Goal: Task Accomplishment & Management: Manage account settings

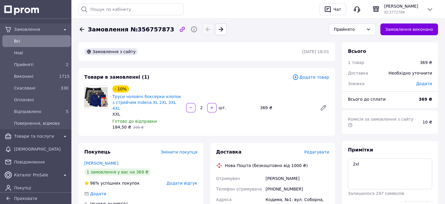
click at [312, 149] on span "Редагувати" at bounding box center [317, 151] width 25 height 5
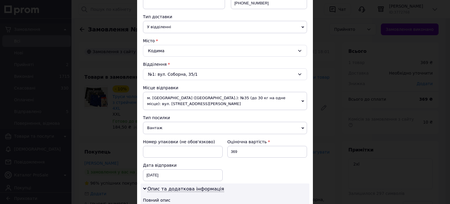
scroll to position [141, 0]
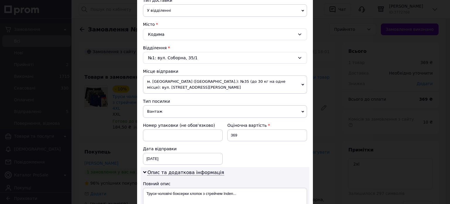
click at [233, 109] on span "Вантаж" at bounding box center [225, 111] width 164 height 12
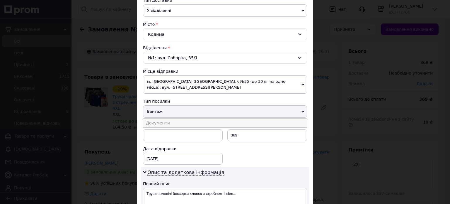
click at [198, 122] on li "Документи" at bounding box center [225, 122] width 164 height 9
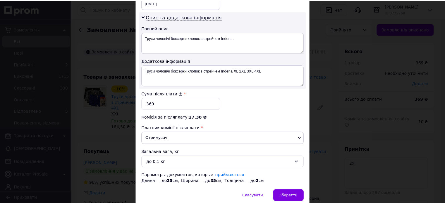
scroll to position [319, 0]
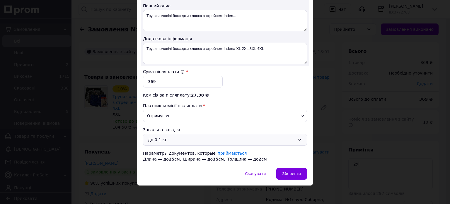
click at [175, 136] on div "до 0.1 кг" at bounding box center [221, 139] width 147 height 6
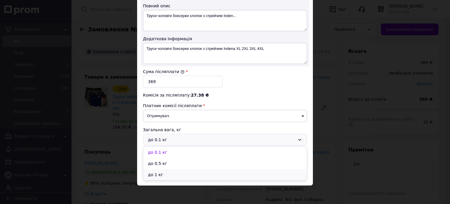
click at [160, 170] on li "до 1 кг" at bounding box center [224, 174] width 163 height 11
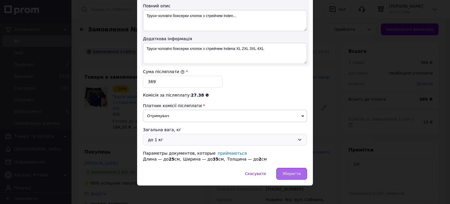
click at [291, 173] on span "Зберегти" at bounding box center [291, 173] width 18 height 4
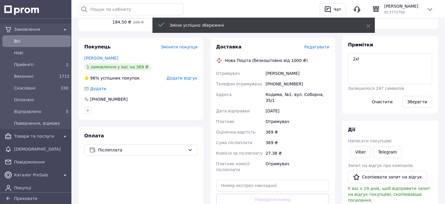
scroll to position [118, 0]
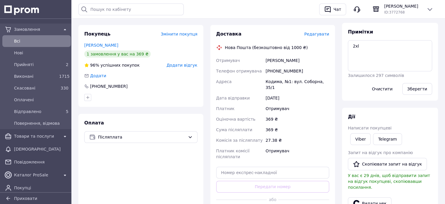
click at [32, 63] on span "Прийняті" at bounding box center [35, 64] width 43 height 6
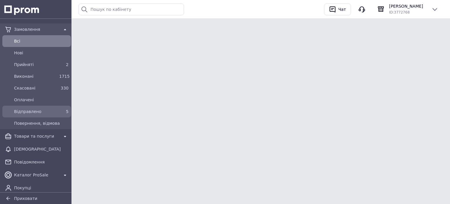
click at [51, 110] on span "Відправлено" at bounding box center [35, 111] width 43 height 6
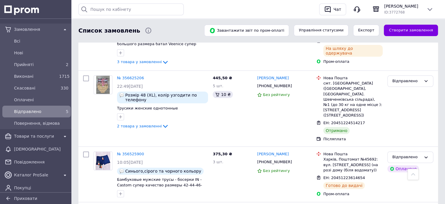
scroll to position [128, 0]
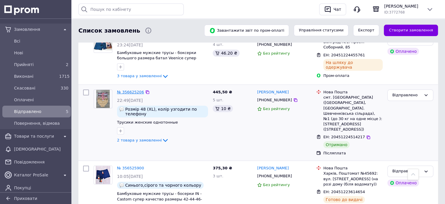
click at [134, 93] on link "№ 356625206" at bounding box center [130, 92] width 27 height 4
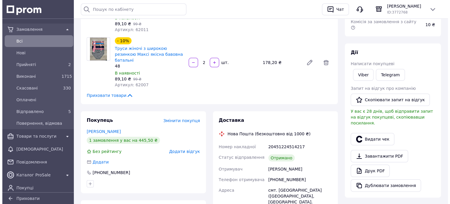
scroll to position [124, 0]
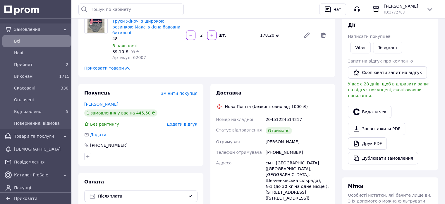
click at [365, 105] on button "Видати чек" at bounding box center [370, 111] width 44 height 12
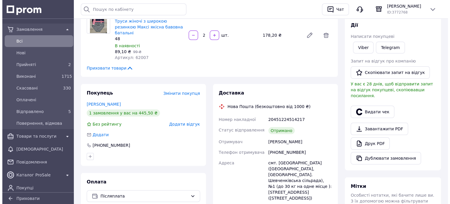
click label "Платіж NovaPay"
click input "Платіж NovaPay"
radio input "true"
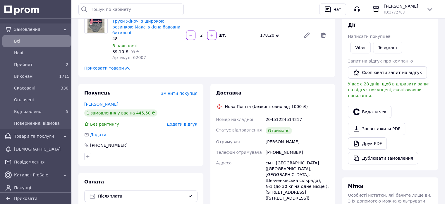
scroll to position [48, 0]
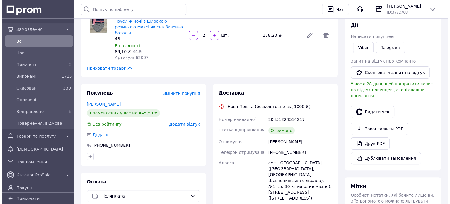
click button "Вибрати"
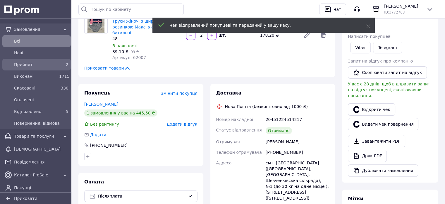
click at [41, 64] on span "Прийняті" at bounding box center [35, 64] width 43 height 6
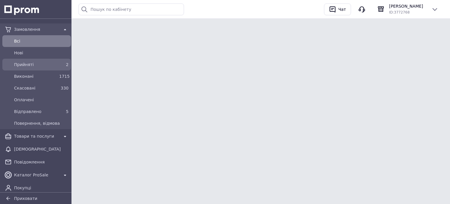
click at [41, 64] on span "Прийняті" at bounding box center [35, 64] width 43 height 6
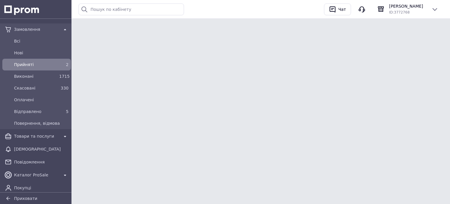
click at [47, 59] on link "Прийняті 2" at bounding box center [36, 65] width 73 height 12
click at [35, 78] on span "Виконані" at bounding box center [35, 76] width 43 height 6
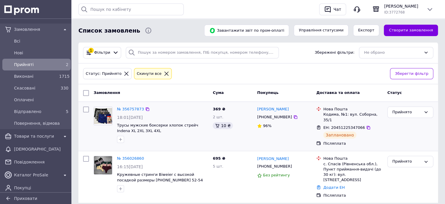
scroll to position [8, 0]
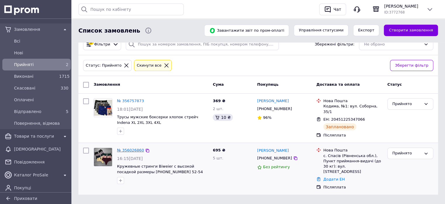
click at [132, 148] on link "№ 356026860" at bounding box center [130, 150] width 27 height 4
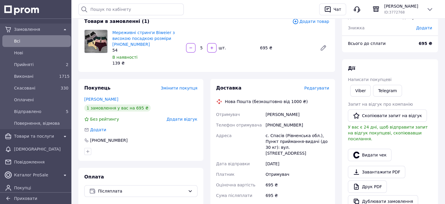
scroll to position [55, 0]
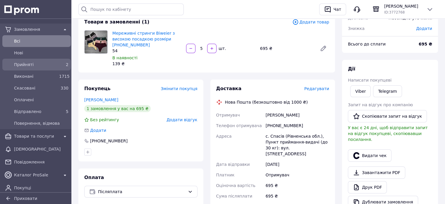
click at [51, 63] on span "Прийняті" at bounding box center [35, 64] width 43 height 6
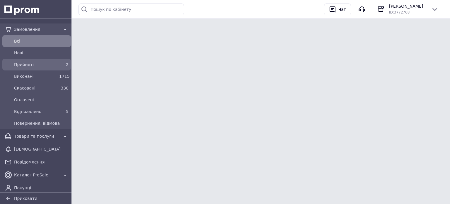
click at [45, 66] on span "Прийняті" at bounding box center [35, 64] width 43 height 6
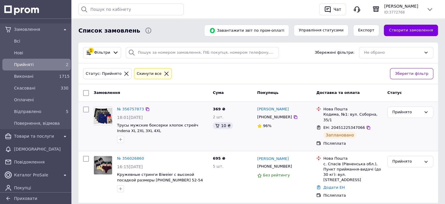
scroll to position [8, 0]
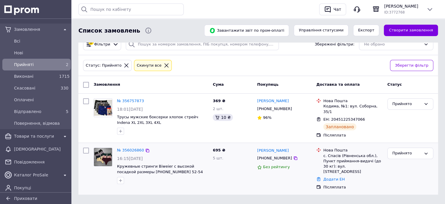
click at [218, 148] on span "695 ₴" at bounding box center [219, 150] width 13 height 4
click at [229, 128] on div "369 ₴ 2 шт. 10 ₴" at bounding box center [233, 118] width 45 height 44
